Goal: Use online tool/utility: Utilize a website feature to perform a specific function

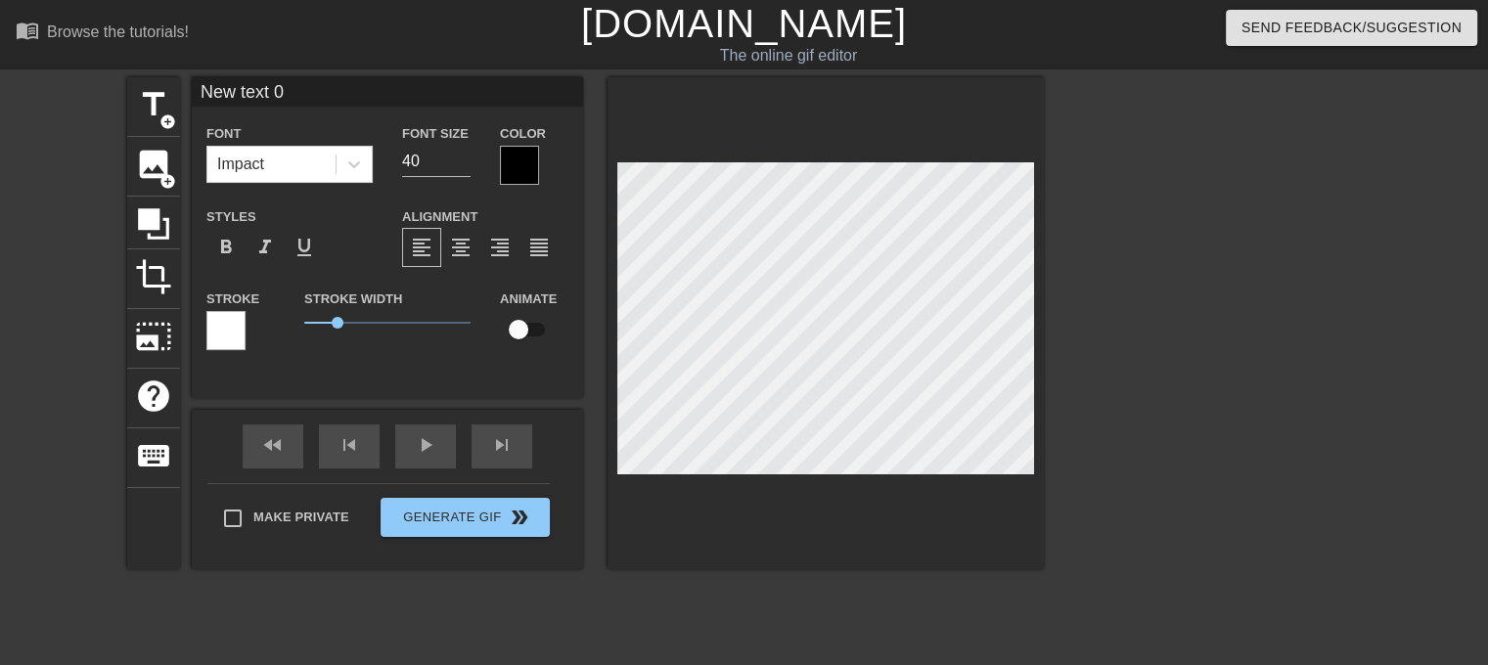
scroll to position [2, 2]
type input "P"
type textarea "P"
type input "Po"
type textarea "Po"
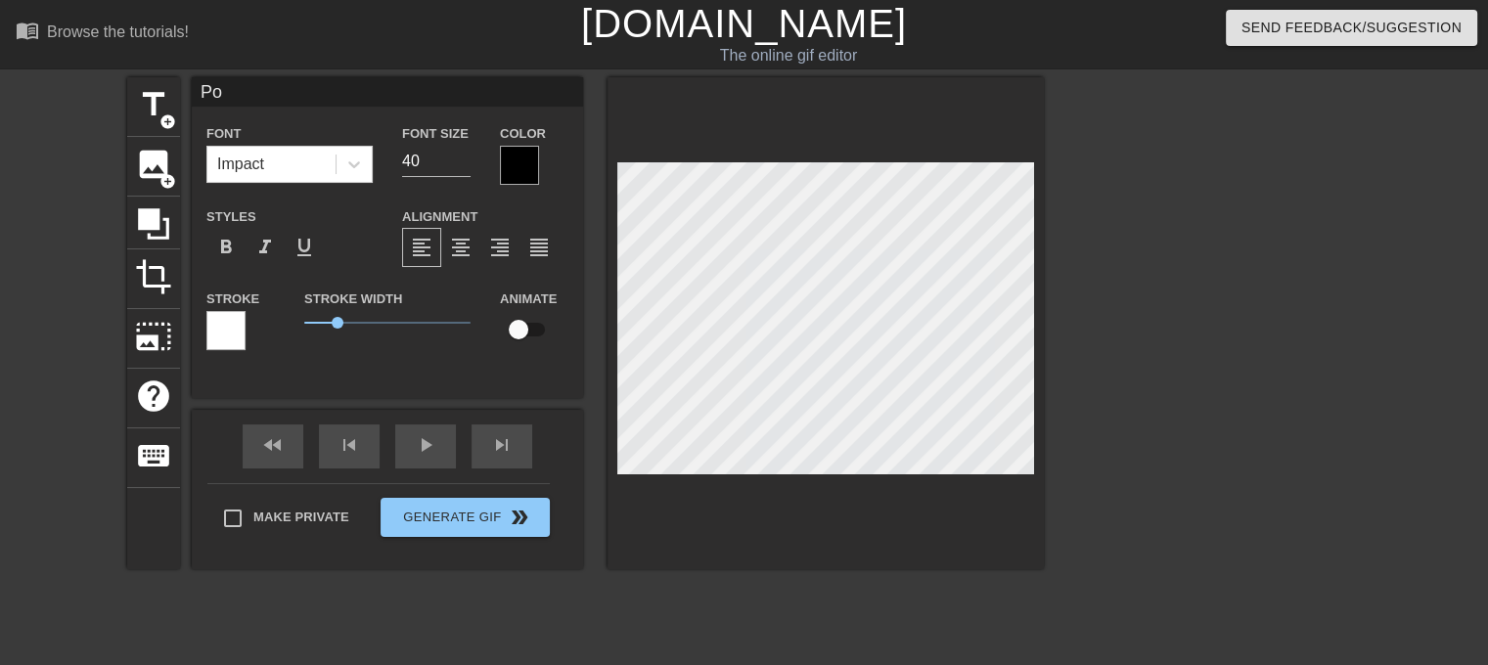
type input "Pov"
type textarea "Pov"
type input "Pov:"
type textarea "Pov:"
type input "Pov:"
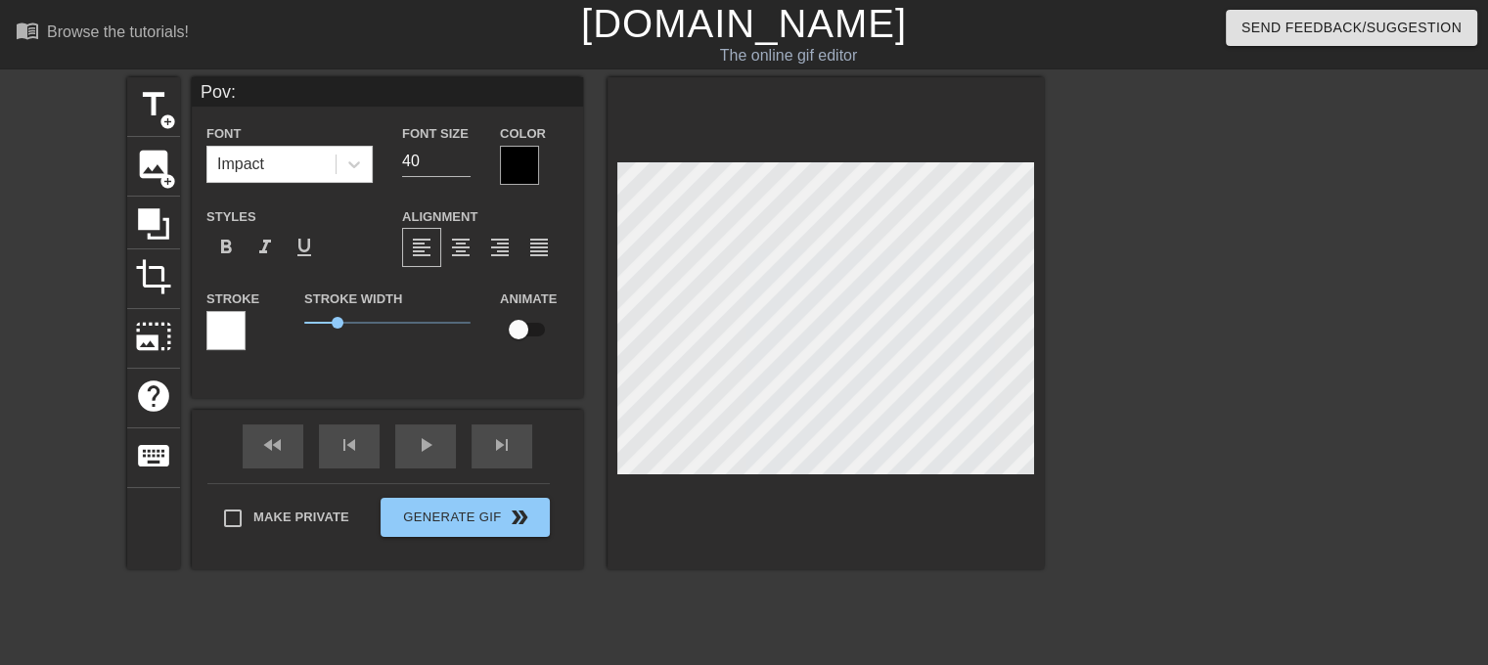
type textarea "Pov:"
type input "Pov: e"
type textarea "Pov: e"
type input "Pov: et"
type textarea "Pov: et"
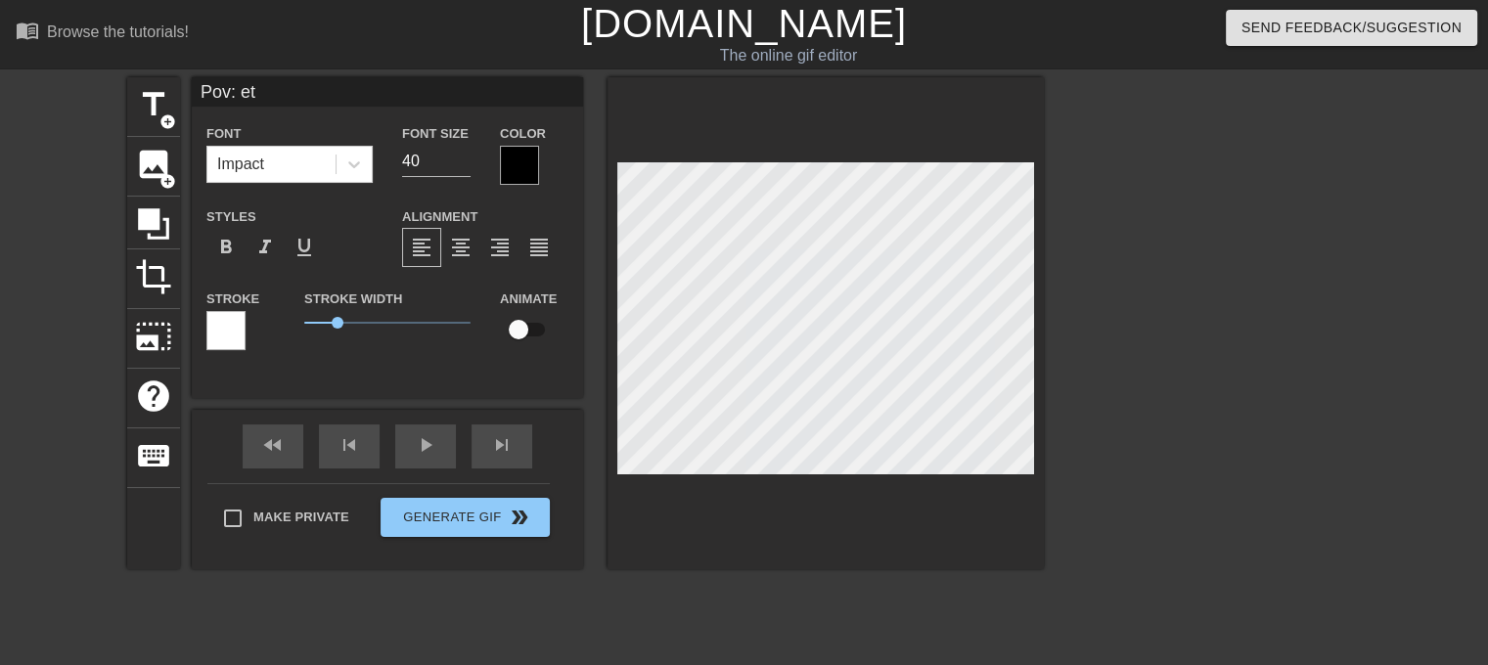
type input "Pov: etc"
type textarea "Pov: etc"
type input "Pov: etc"
type textarea "Pov: etc"
type input "Pov: etc i"
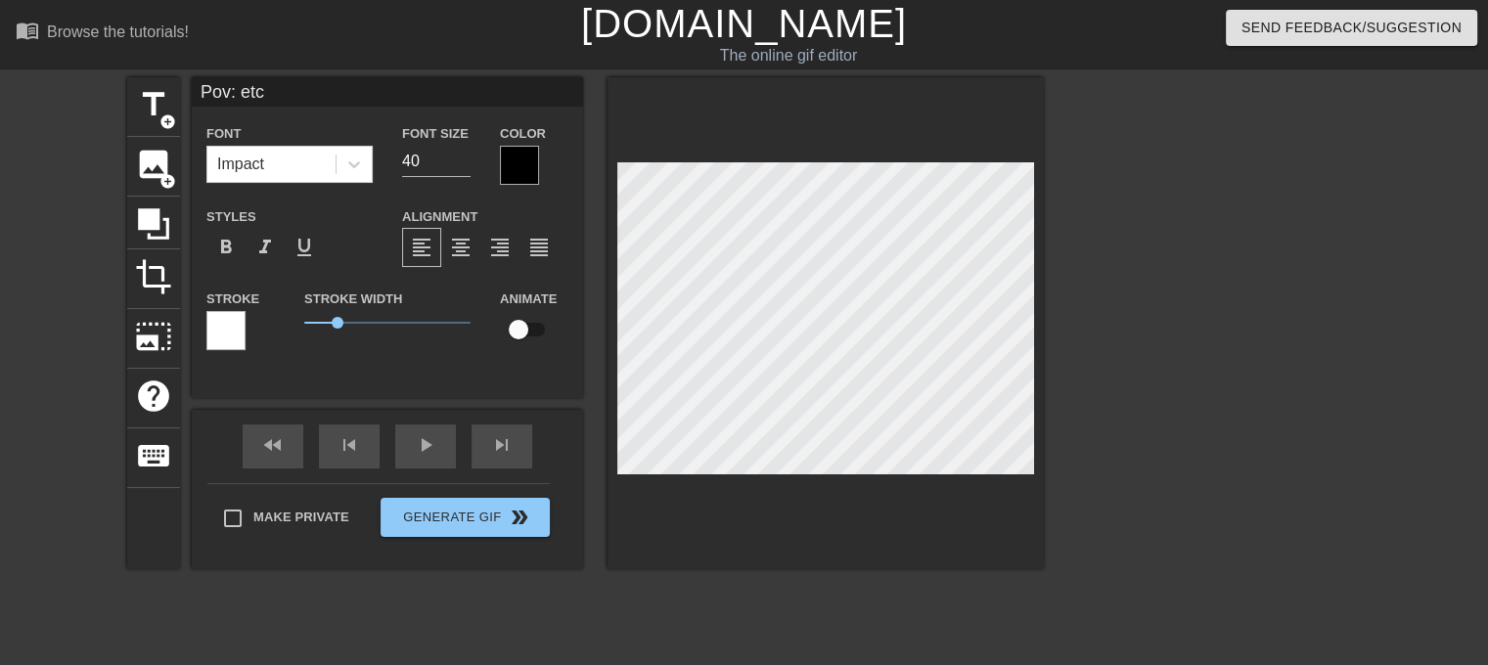
type textarea "Pov: etc i"
type input "Pov: etc is"
type textarea "Pov: etc is"
type input "Pov: etc is"
type textarea "Pov: etc is"
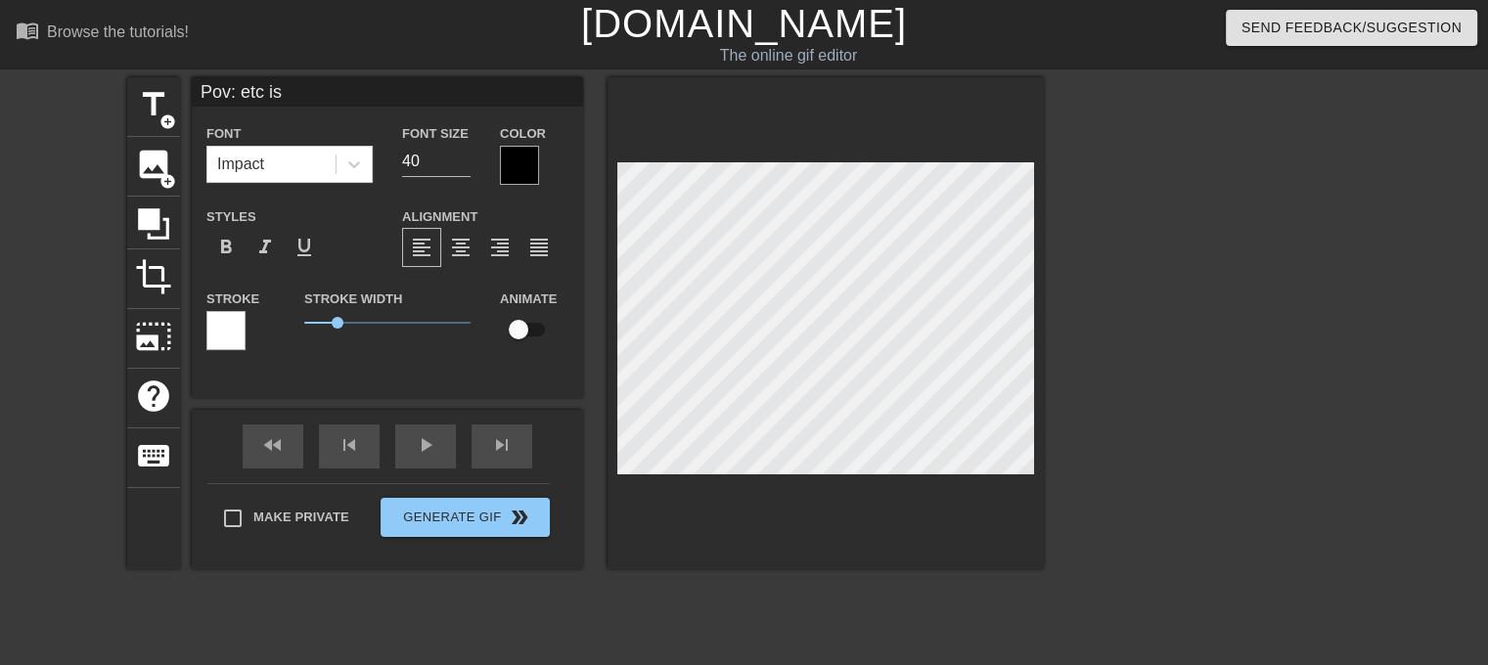
type input "Pov: etc is t"
type textarea "Pov: etc is t"
type input "Pov: etc is ty"
type textarea "Pov: etc is ty"
type input "Pov: etc is typ"
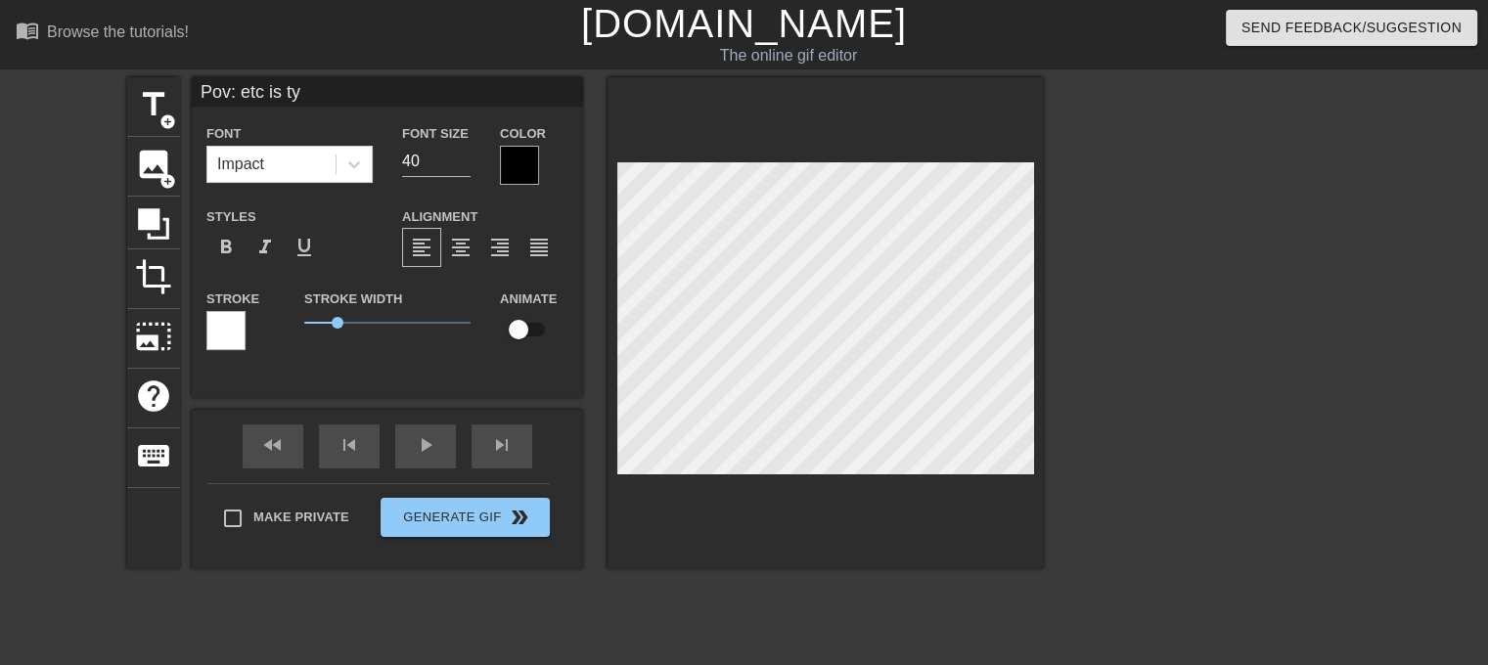
type textarea "Pov: etc is typ"
type input "Pov: etc is typi"
type textarea "Pov: etc is typi"
type input "Pov: etc is typin"
type textarea "Pov: etc is typin"
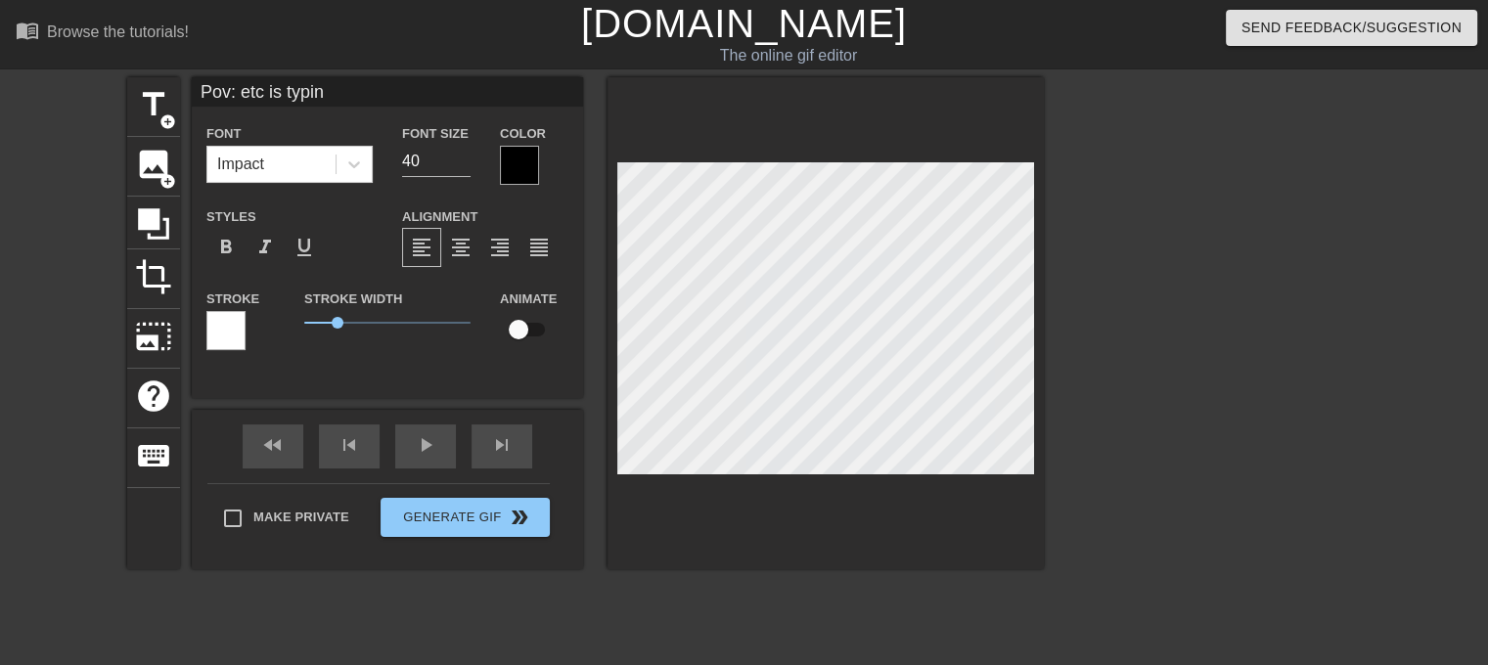
type input "Pov: etc is typing"
type textarea "Pov: etc is typing"
click at [485, 513] on div "Make Private Generate Gif double_arrow" at bounding box center [378, 521] width 342 height 77
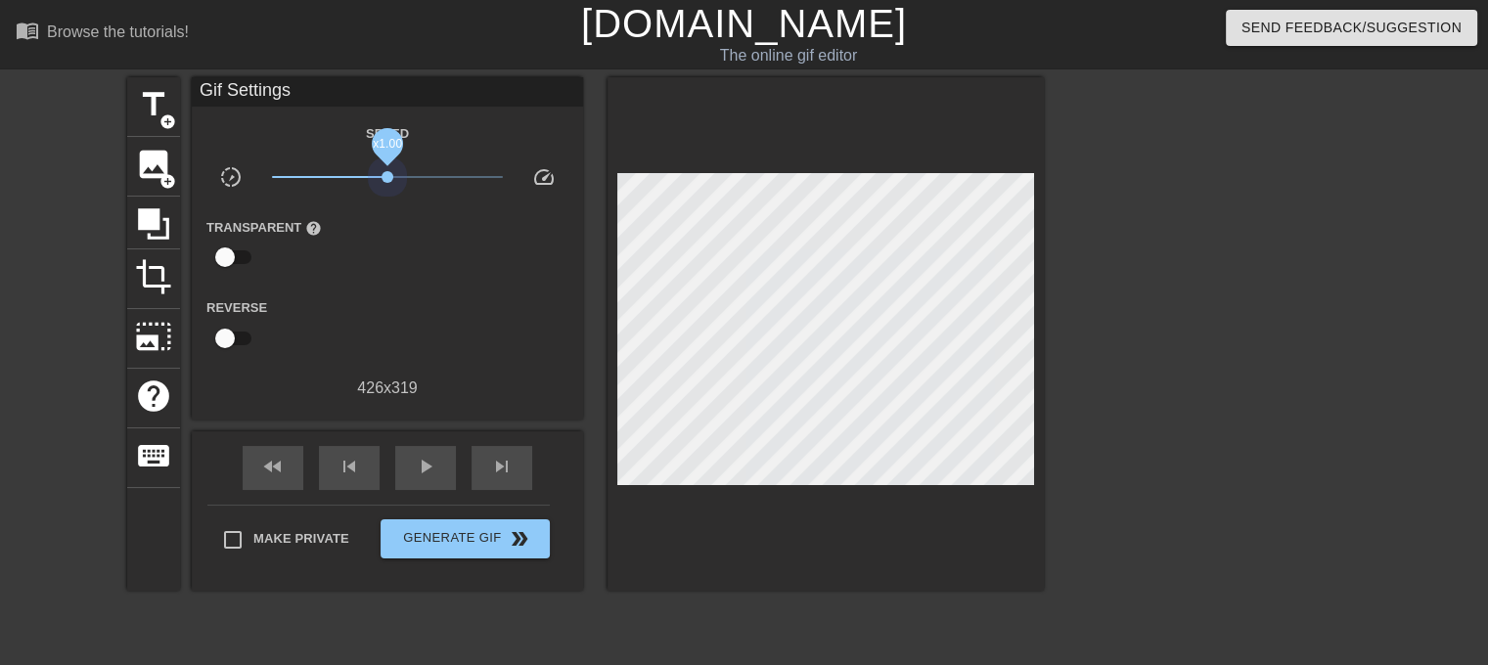
click at [387, 167] on span "x1.00" at bounding box center [388, 176] width 232 height 23
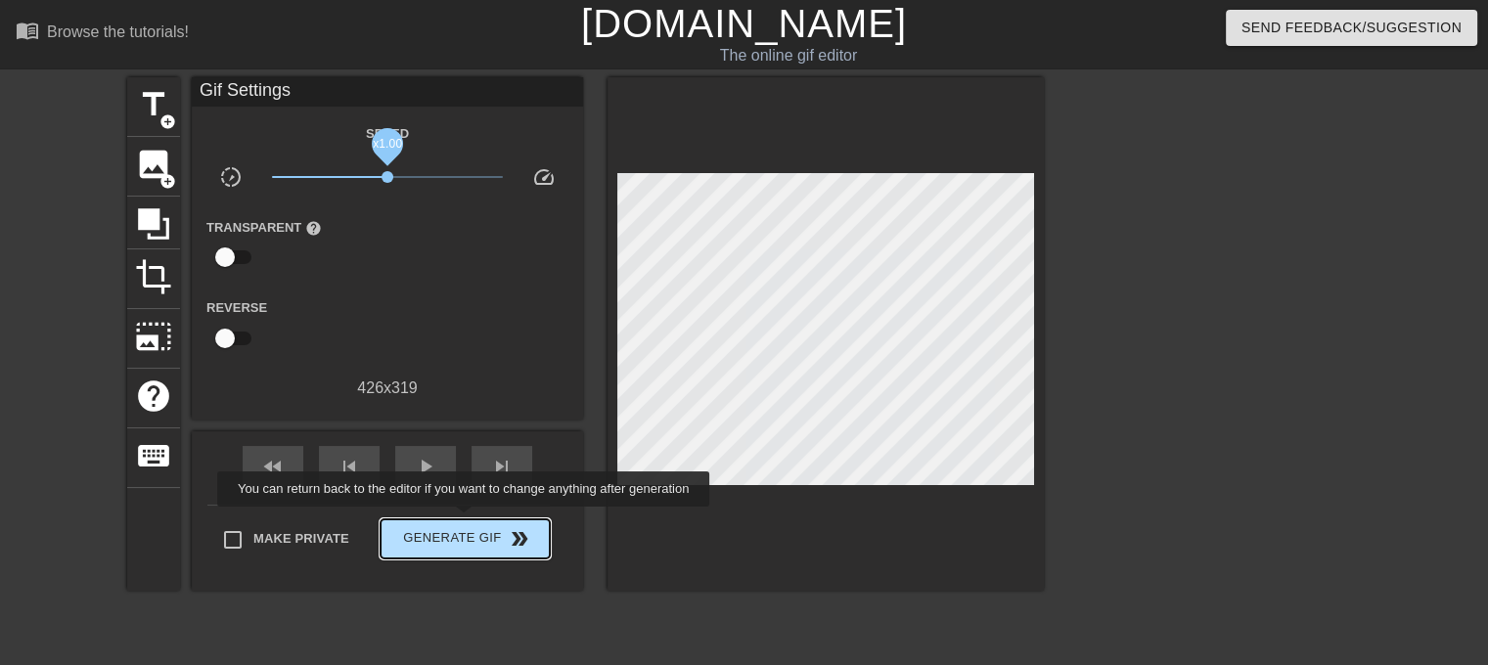
click at [464, 527] on span "Generate Gif double_arrow" at bounding box center [465, 538] width 154 height 23
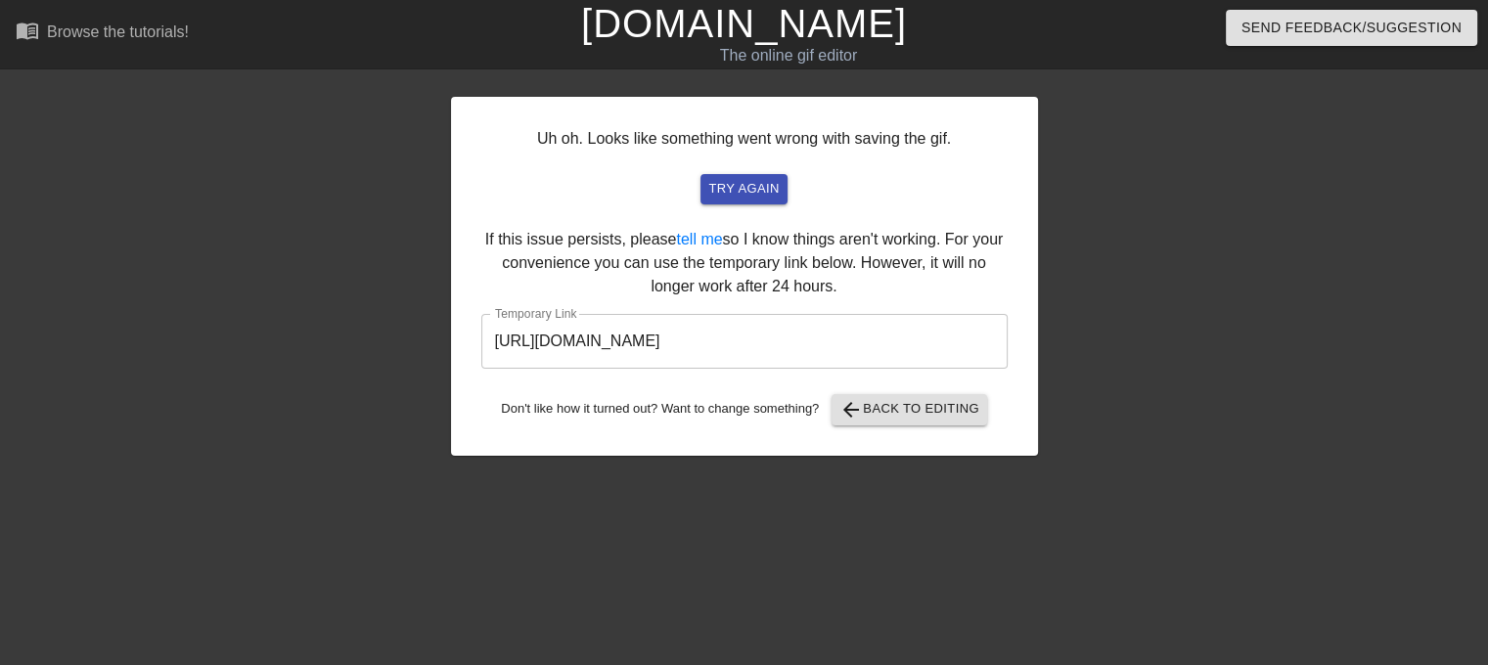
click at [796, 352] on input "[URL][DOMAIN_NAME]" at bounding box center [744, 341] width 526 height 55
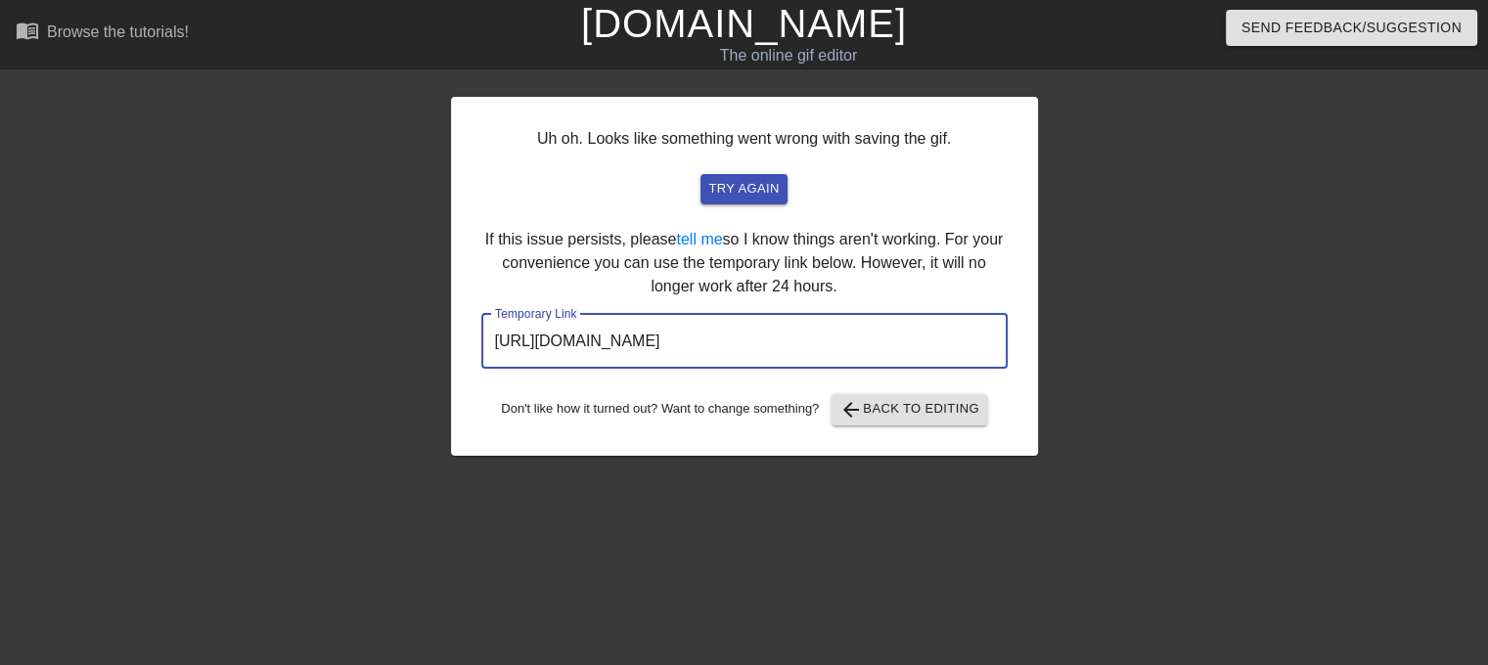
click at [796, 352] on input "[URL][DOMAIN_NAME]" at bounding box center [744, 341] width 526 height 55
click at [877, 408] on span "arrow_back Back to Editing" at bounding box center [910, 409] width 140 height 23
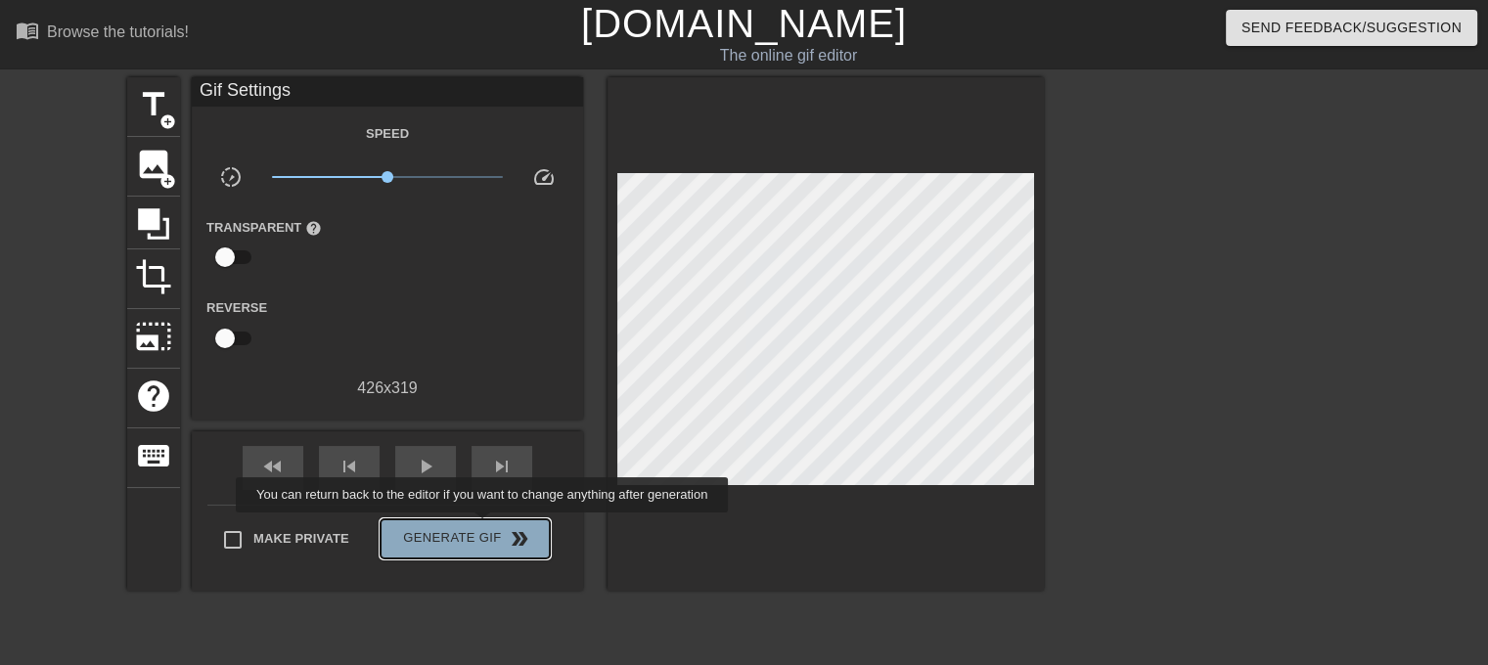
click at [484, 527] on span "Generate Gif double_arrow" at bounding box center [465, 538] width 154 height 23
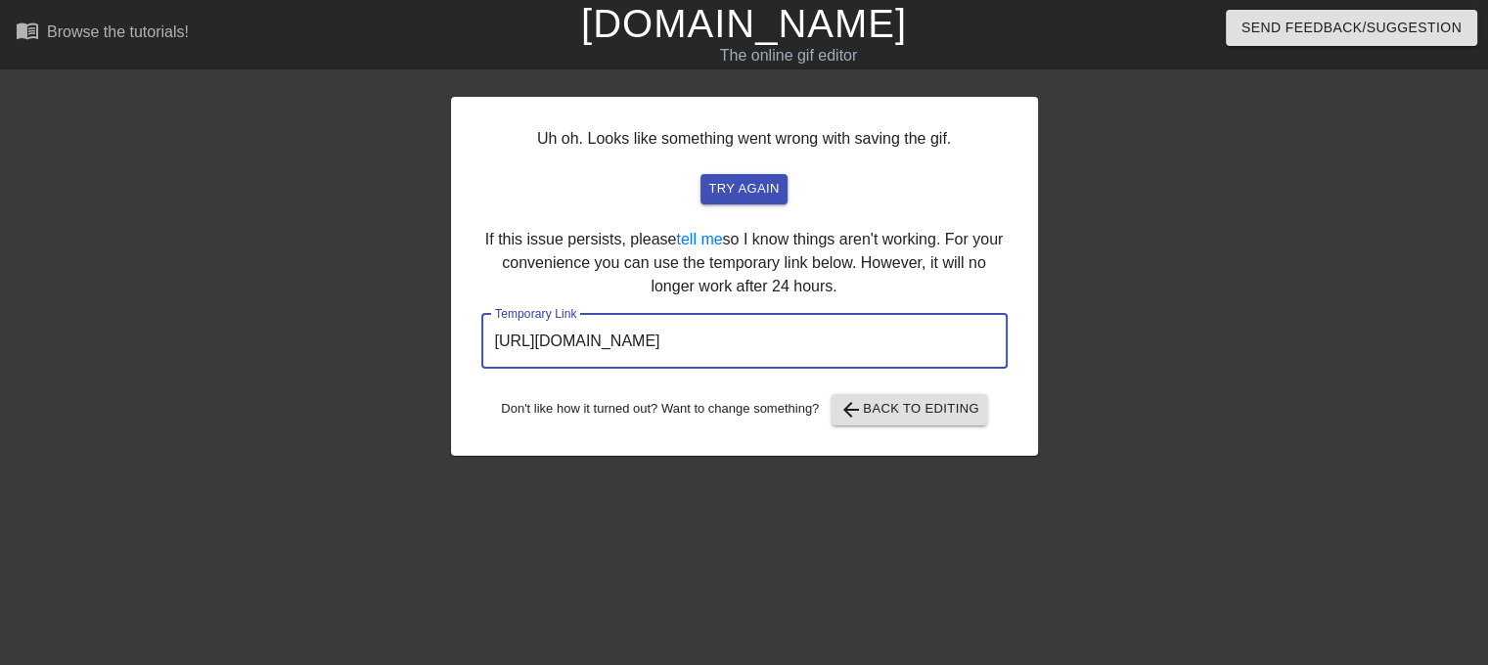
click at [614, 344] on input "[URL][DOMAIN_NAME]" at bounding box center [744, 341] width 526 height 55
click at [614, 345] on input "[URL][DOMAIN_NAME]" at bounding box center [744, 341] width 526 height 55
